Goal: Information Seeking & Learning: Learn about a topic

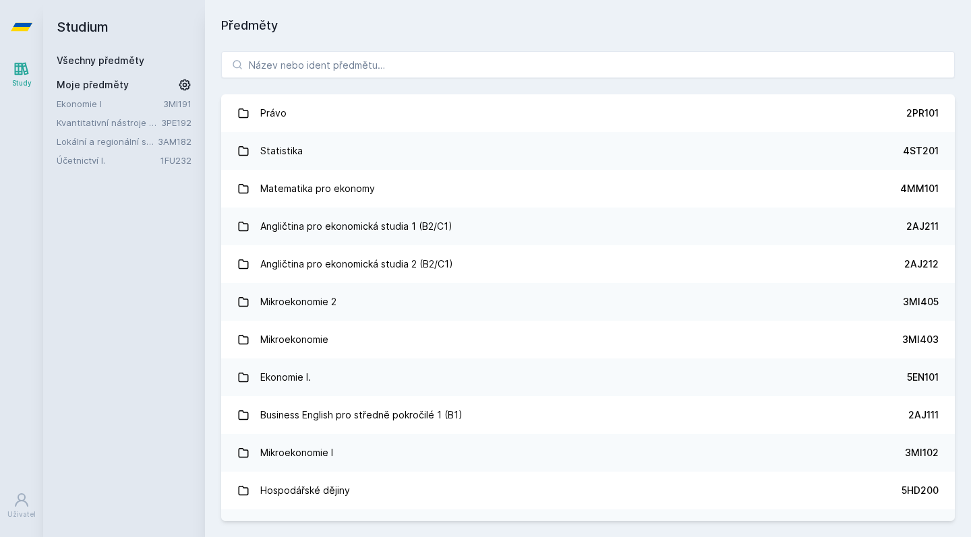
click at [121, 98] on link "Ekonomie I" at bounding box center [110, 103] width 107 height 13
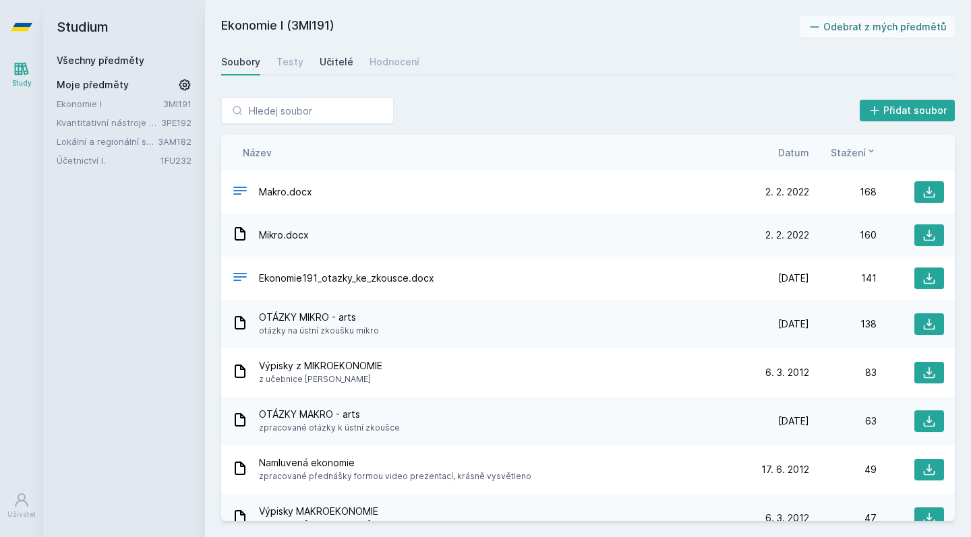
click at [328, 66] on div "Učitelé" at bounding box center [337, 61] width 34 height 13
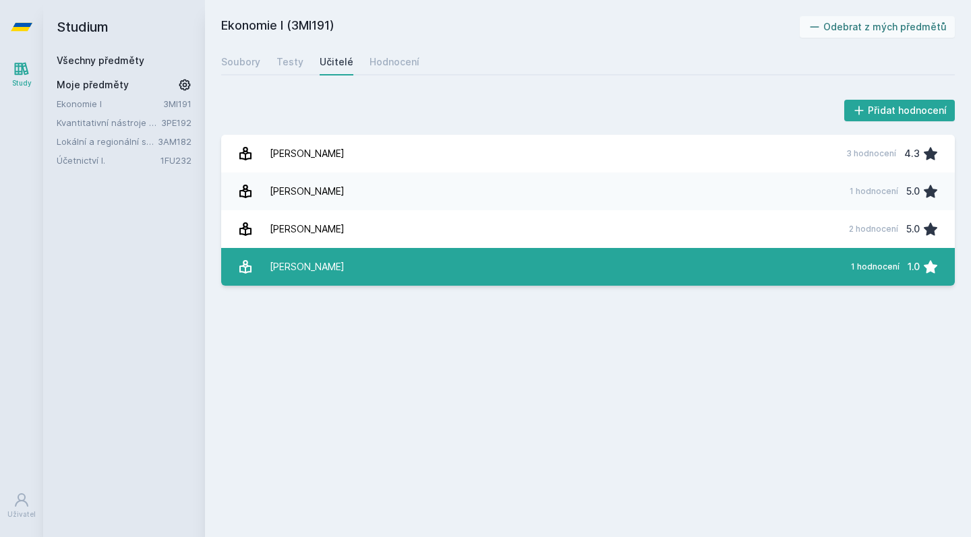
click at [316, 262] on div "[PERSON_NAME]" at bounding box center [307, 267] width 75 height 27
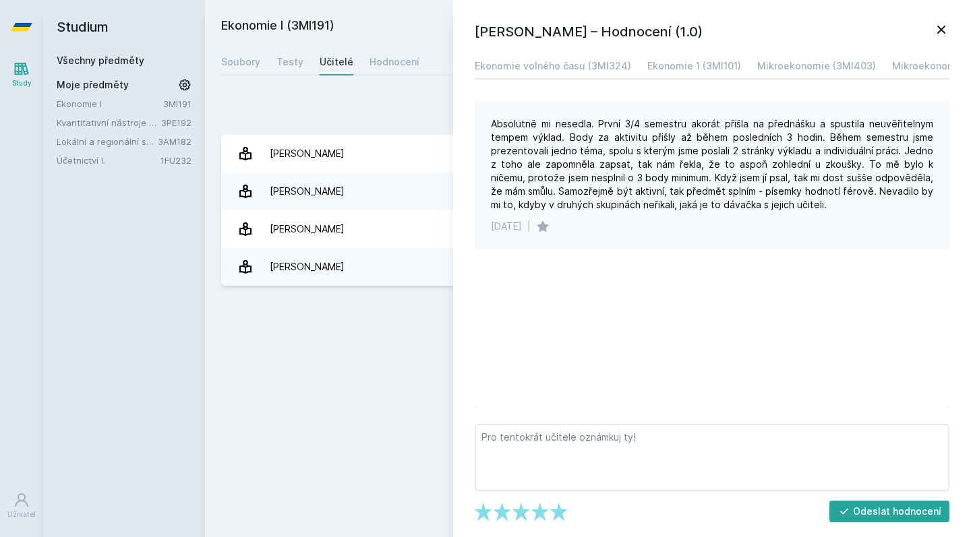
click at [539, 214] on div "Absolutně mi nesedla. První 3/4 semestru akorát přišla na přednášku a spustila …" at bounding box center [712, 175] width 475 height 148
click at [97, 162] on link "Účetnictví I." at bounding box center [109, 160] width 104 height 13
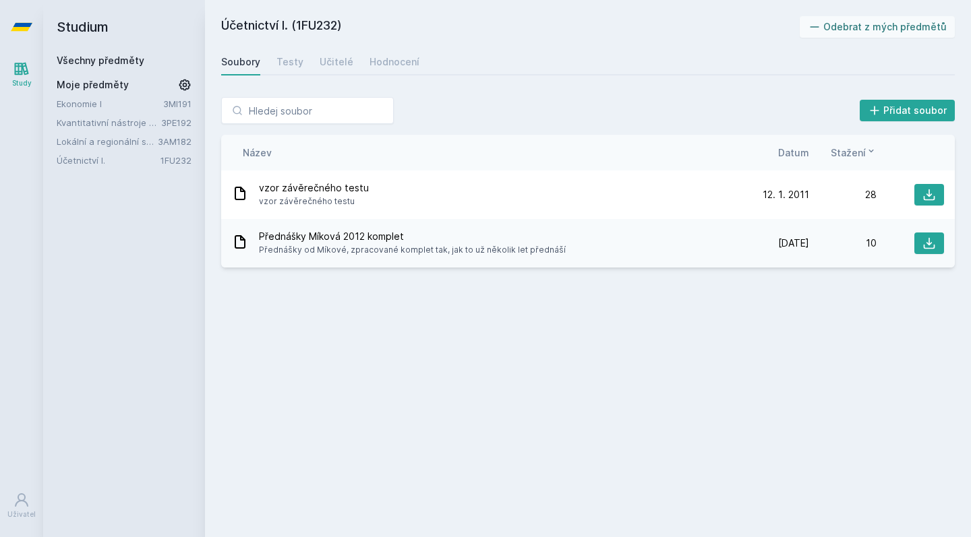
click at [105, 158] on link "Účetnictví I." at bounding box center [109, 160] width 104 height 13
click at [108, 100] on link "Ekonomie I" at bounding box center [110, 103] width 107 height 13
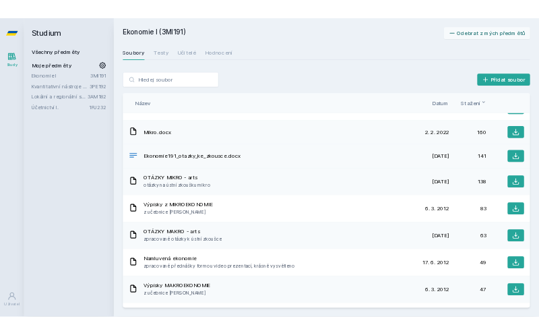
scroll to position [57, 0]
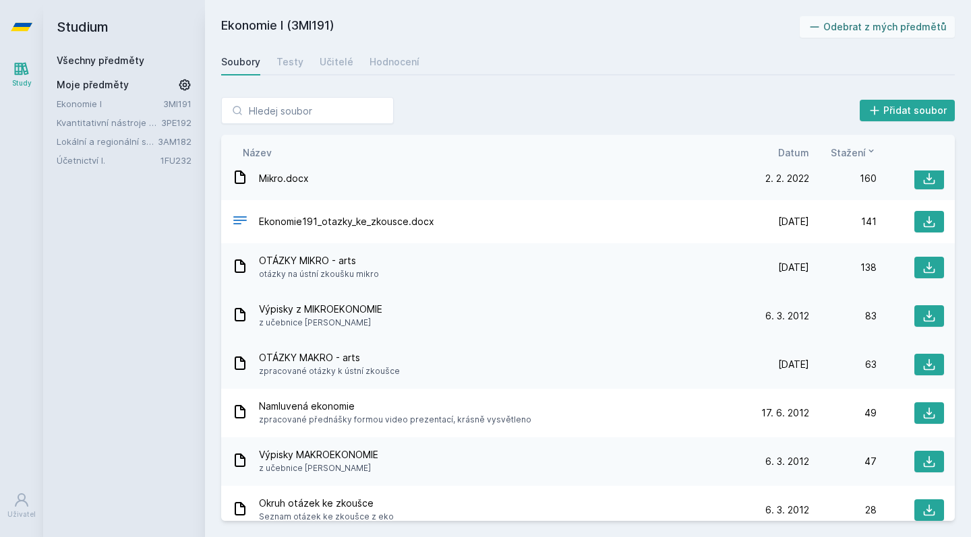
click at [316, 313] on span "Výpisky z MIKROEKONOMIE" at bounding box center [320, 309] width 123 height 13
click at [237, 313] on icon at bounding box center [240, 315] width 16 height 16
click at [926, 316] on icon at bounding box center [929, 316] width 11 height 11
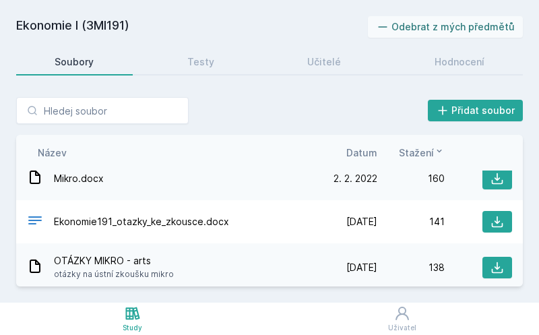
drag, startPoint x: 123, startPoint y: 3, endPoint x: 63, endPoint y: 299, distance: 302.7
click at [63, 299] on div "Přidat soubor Řazení: Název Datum Stažení Název Datum Stažení Makro.docx [DATE]…" at bounding box center [269, 192] width 539 height 222
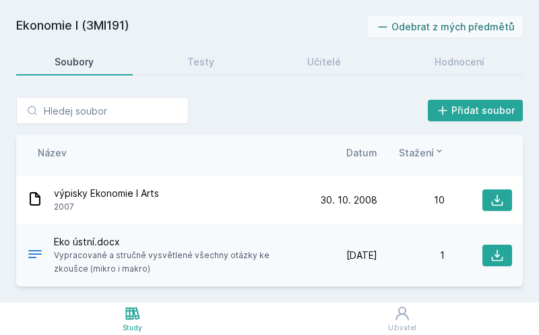
scroll to position [477, 0]
click at [249, 247] on span "Eko ústní.docx" at bounding box center [179, 241] width 251 height 13
click at [205, 256] on span "Vypracované a stručně vysvětlené všechny otázky ke zkoušce (mikro i makro)" at bounding box center [179, 262] width 251 height 27
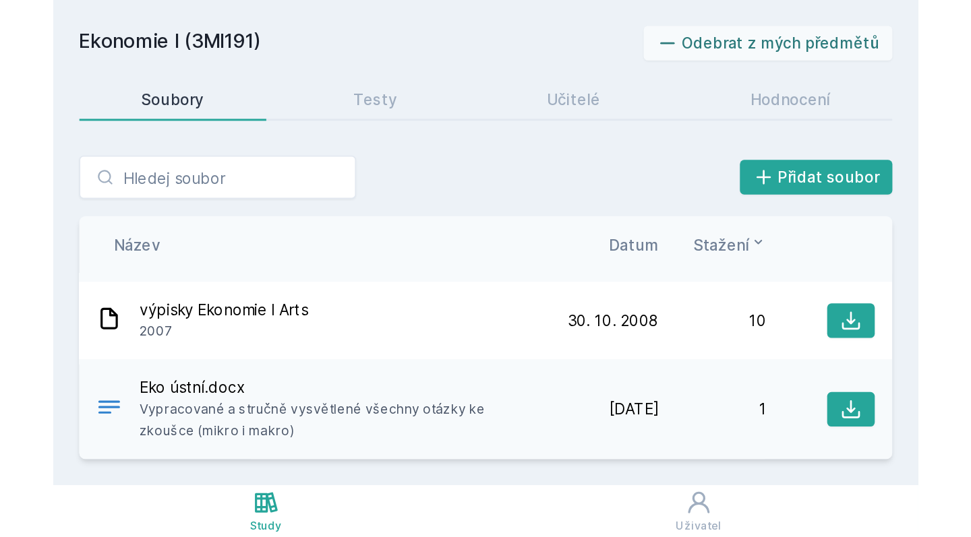
scroll to position [216, 0]
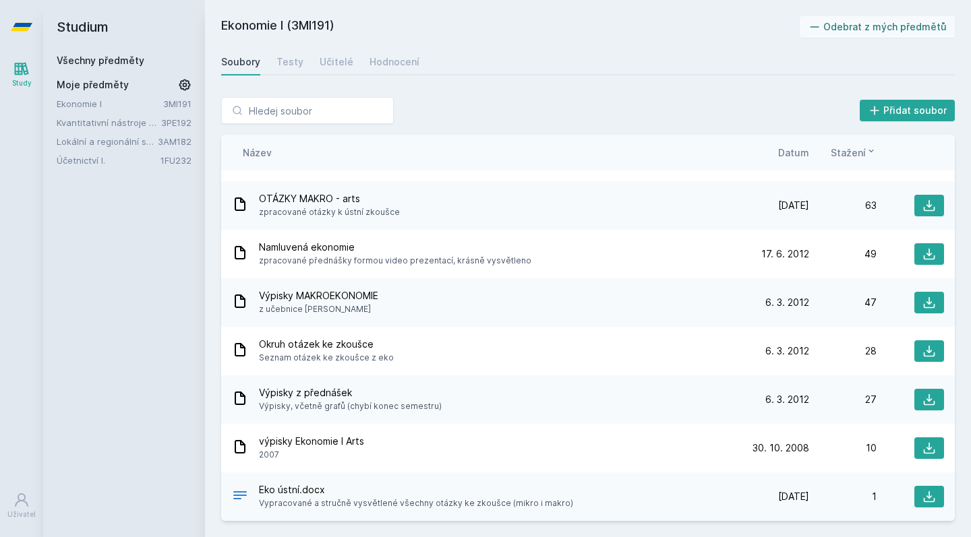
click at [132, 105] on link "Ekonomie I" at bounding box center [110, 103] width 107 height 13
